Goal: Transaction & Acquisition: Purchase product/service

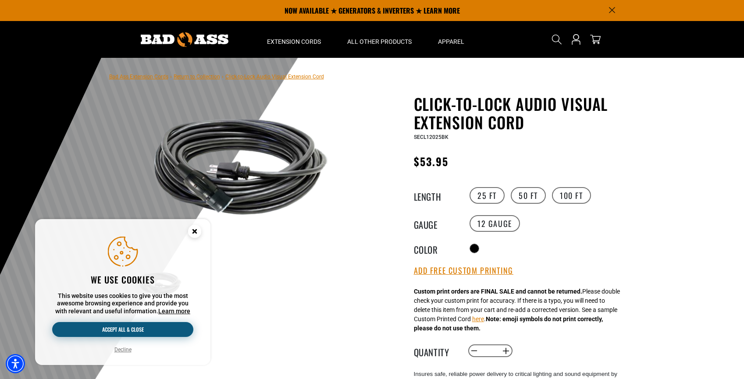
click at [125, 331] on button "Accept all & close" at bounding box center [122, 329] width 141 height 15
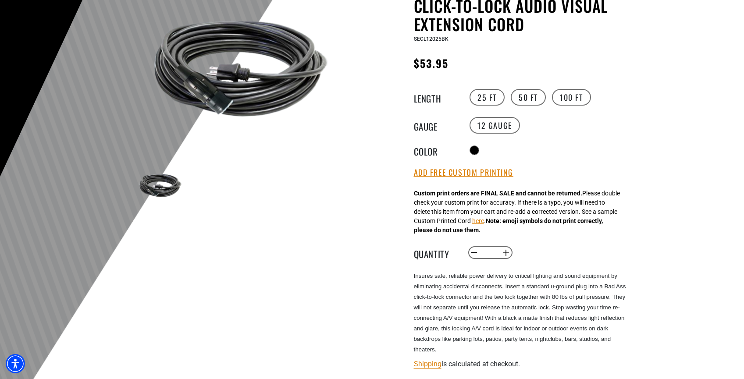
scroll to position [104, 0]
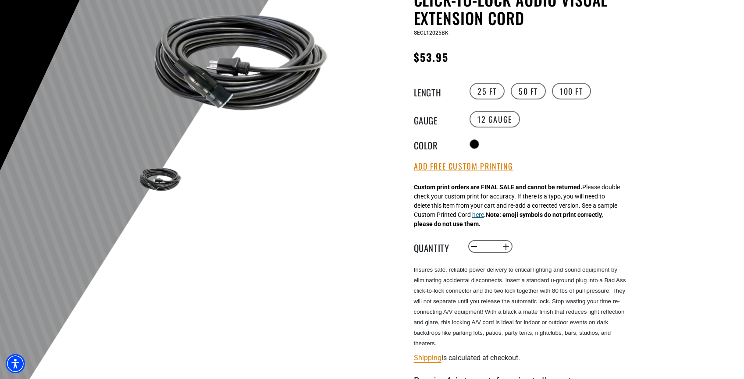
click at [484, 216] on button "here" at bounding box center [478, 214] width 12 height 9
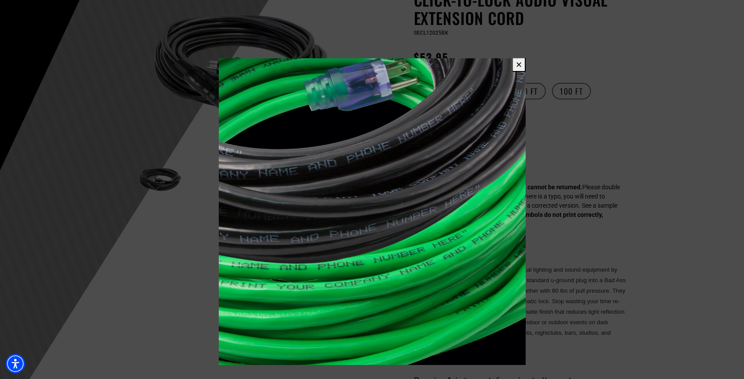
click at [519, 68] on button "✕" at bounding box center [519, 64] width 14 height 14
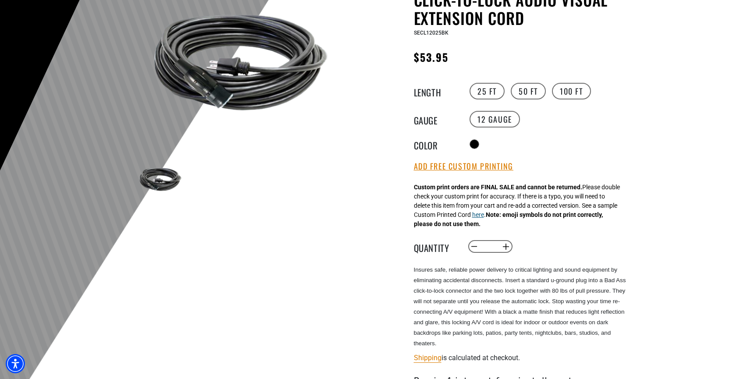
click at [484, 216] on button "here" at bounding box center [478, 214] width 12 height 9
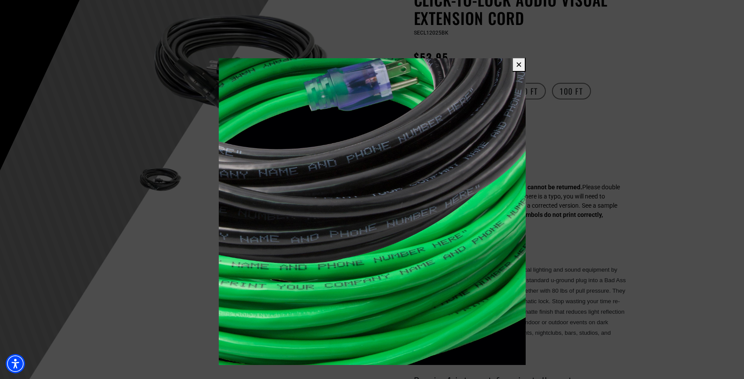
click at [519, 66] on button "✕" at bounding box center [519, 64] width 14 height 14
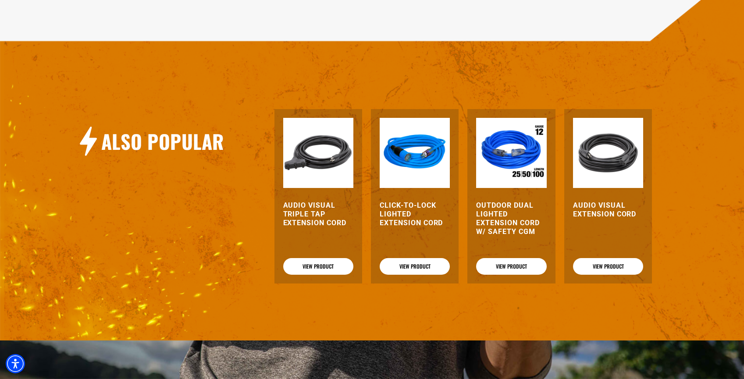
scroll to position [1095, 0]
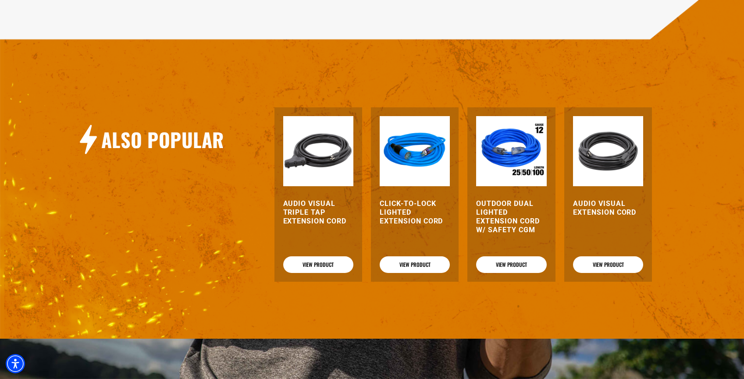
click at [307, 207] on div "Audio Visual Triple Tap Extension Cord View Product" at bounding box center [319, 194] width 88 height 175
click at [302, 219] on h3 "Audio Visual Triple Tap Extension Cord" at bounding box center [318, 213] width 70 height 26
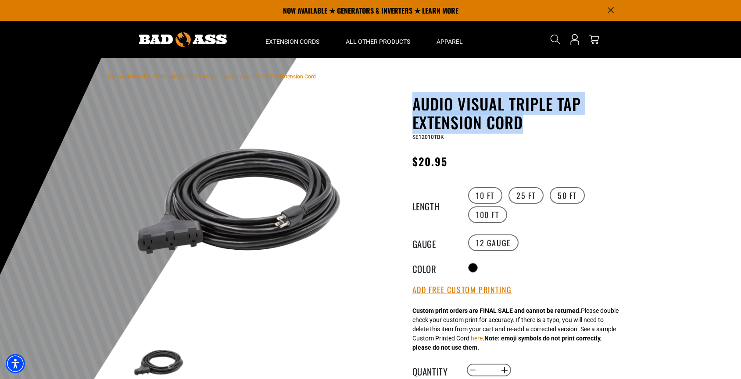
drag, startPoint x: 414, startPoint y: 101, endPoint x: 526, endPoint y: 130, distance: 115.0
click at [526, 130] on div "Audio Visual Triple Tap Extension Cord Audio Visual Triple Tap Extension Cord S…" at bounding box center [502, 353] width 250 height 517
copy h1 "Audio Visual Triple Tap Extension Cord"
